Goal: Go to known website: Access a specific website the user already knows

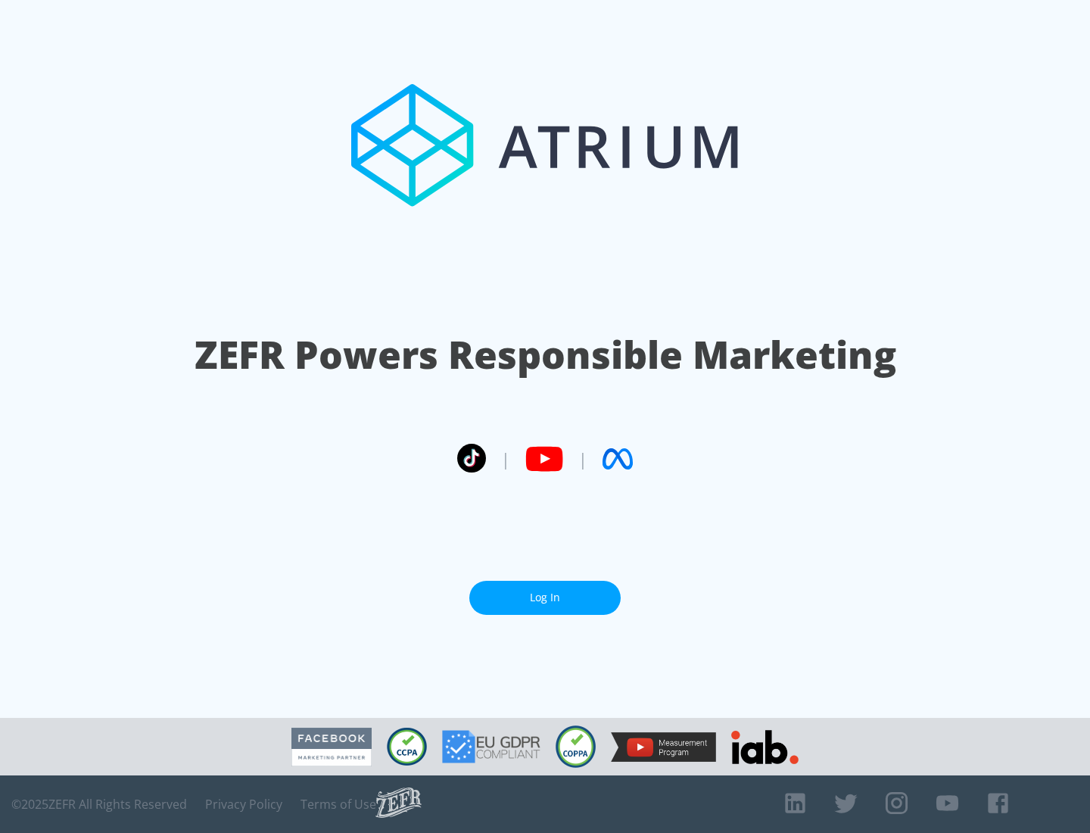
click at [545, 597] on link "Log In" at bounding box center [544, 598] width 151 height 34
